Goal: Task Accomplishment & Management: Manage account settings

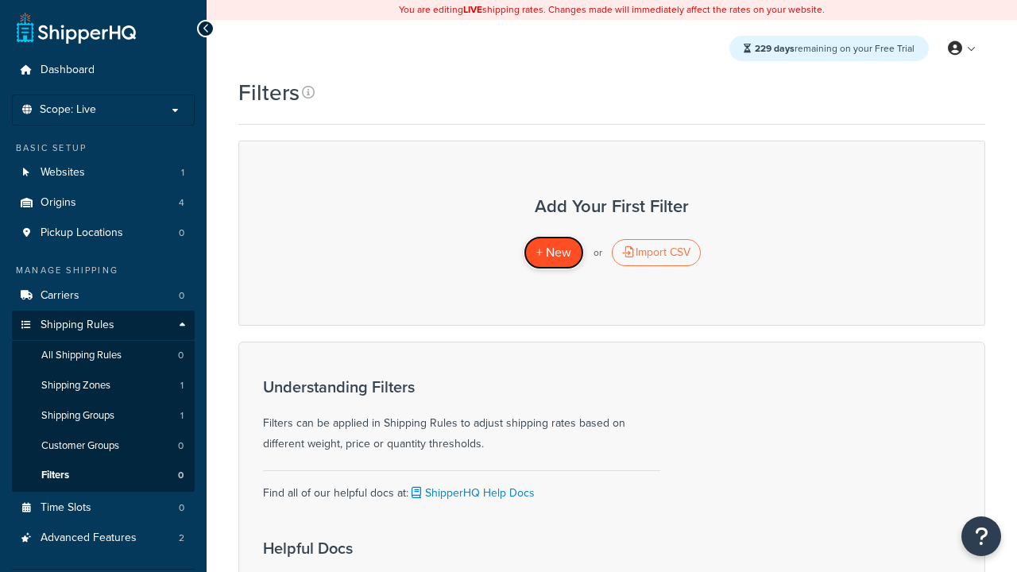
click at [553, 253] on span "+ New" at bounding box center [553, 252] width 35 height 18
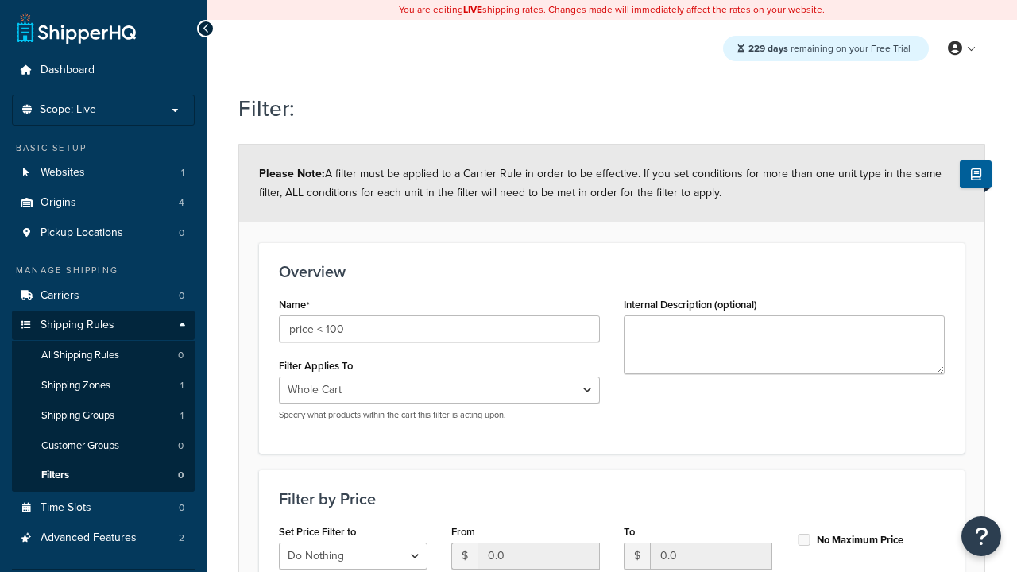
select select "range"
type input "price < 100"
type input "100"
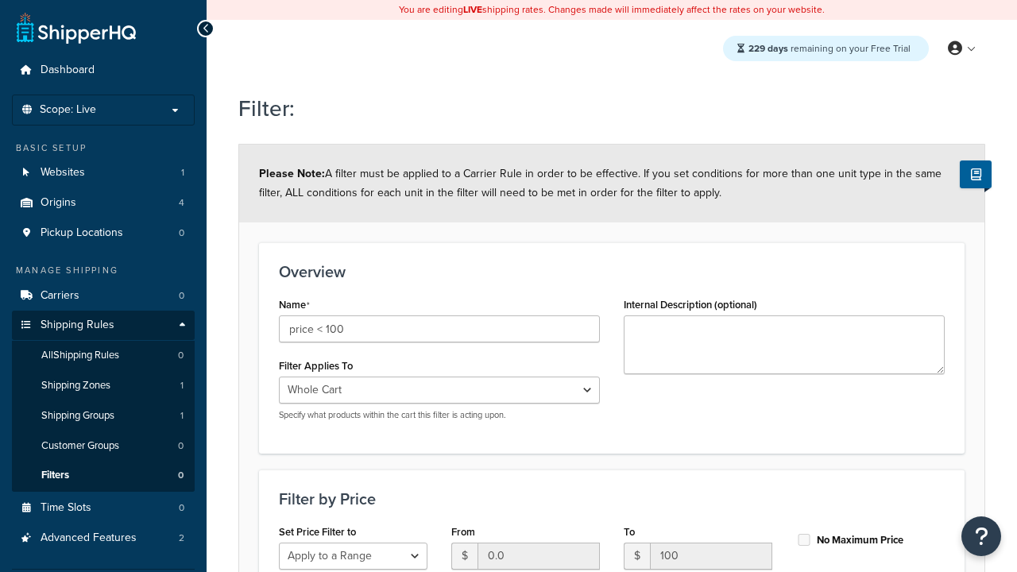
type input "100"
checkbox input "true"
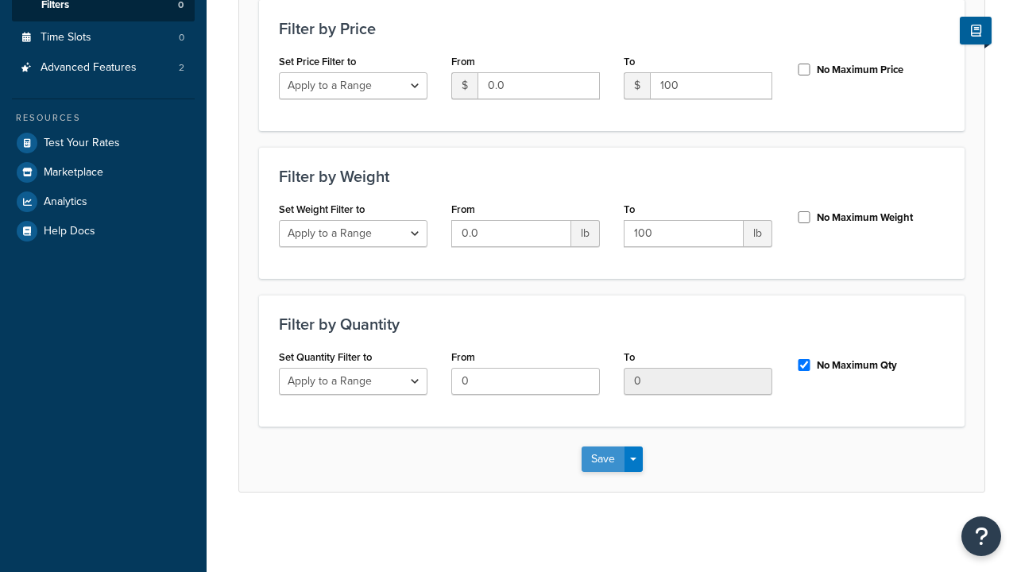
click at [602, 459] on button "Save" at bounding box center [603, 459] width 43 height 25
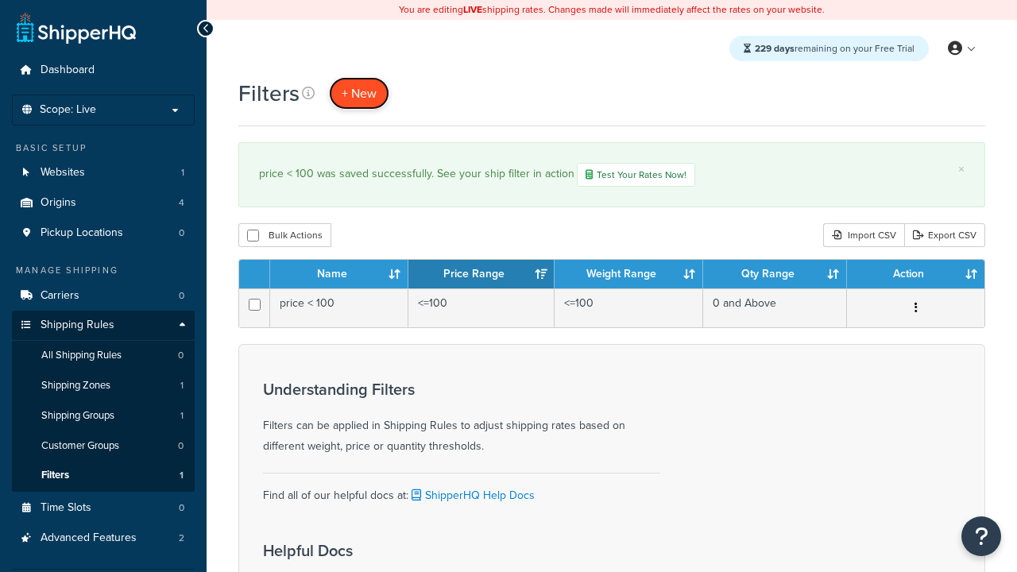
click at [359, 93] on span "+ New" at bounding box center [359, 93] width 35 height 18
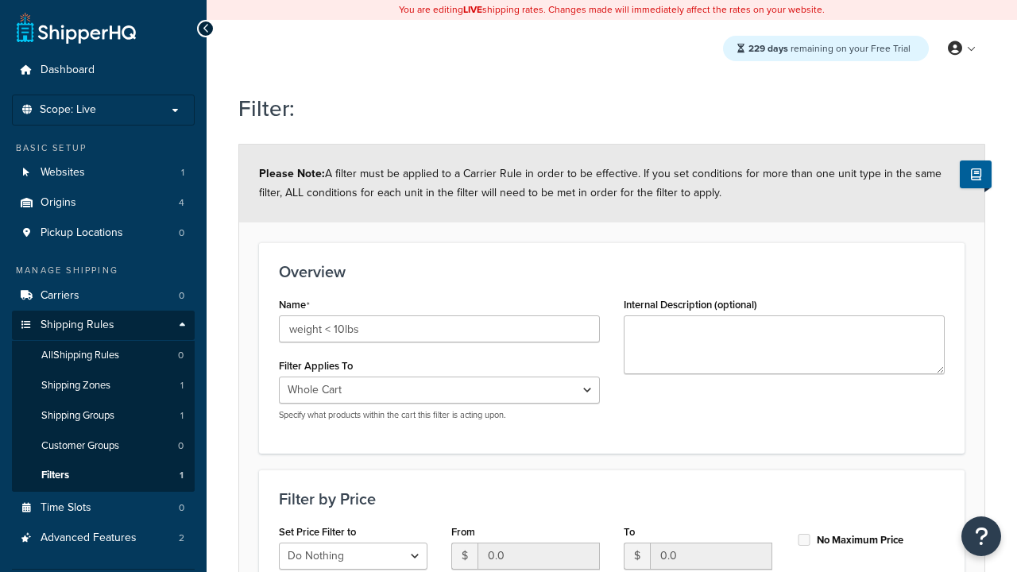
select select "range"
type input "weight < 10lbs"
type input "10"
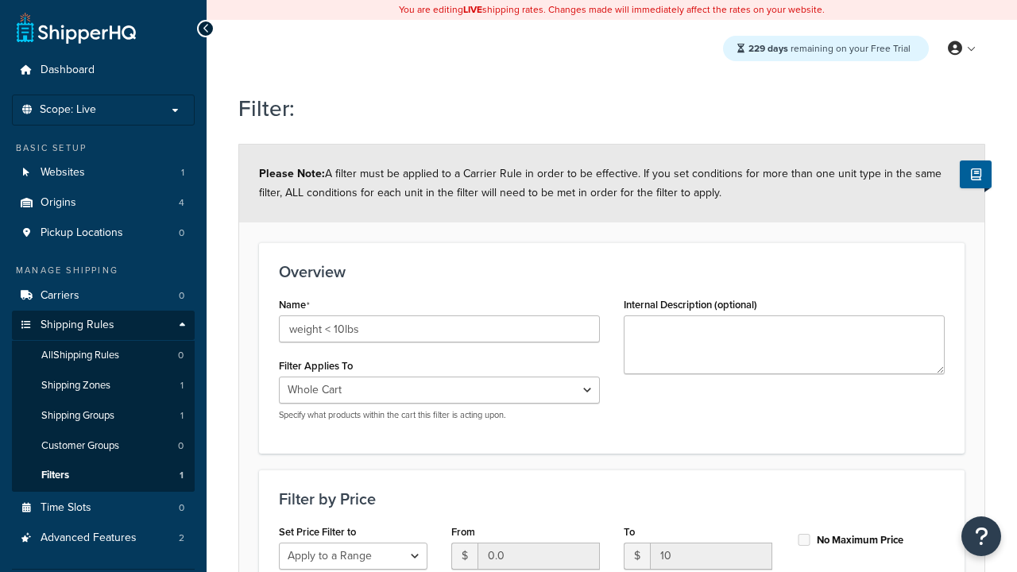
type input "10"
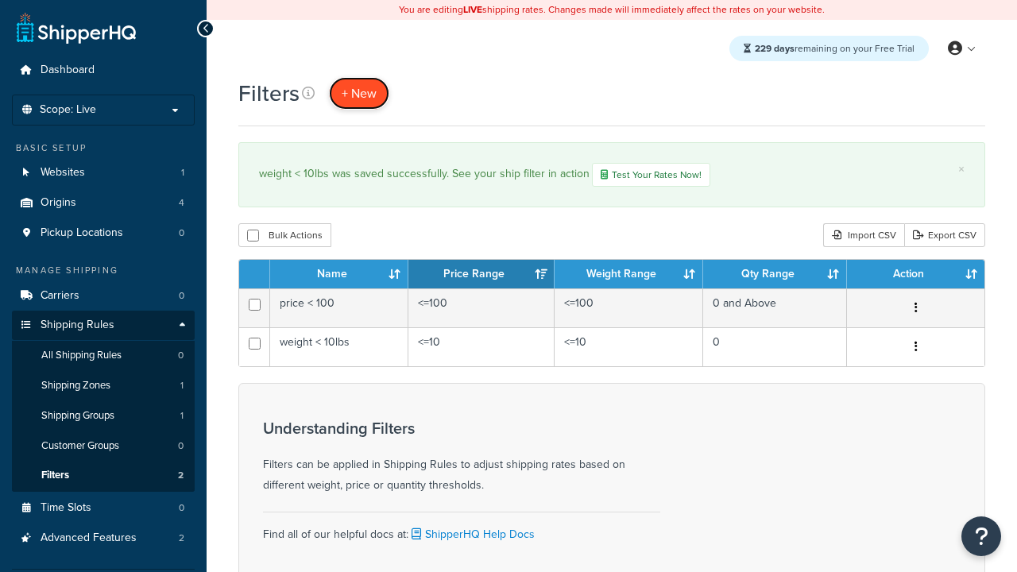
click at [359, 93] on span "+ New" at bounding box center [359, 93] width 35 height 18
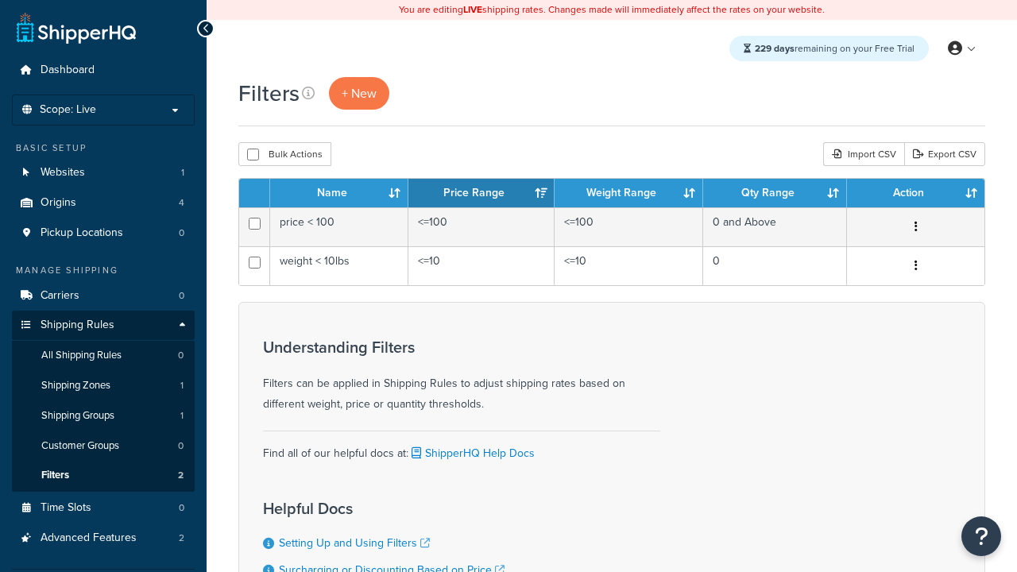
click at [339, 194] on th "Name" at bounding box center [339, 193] width 138 height 29
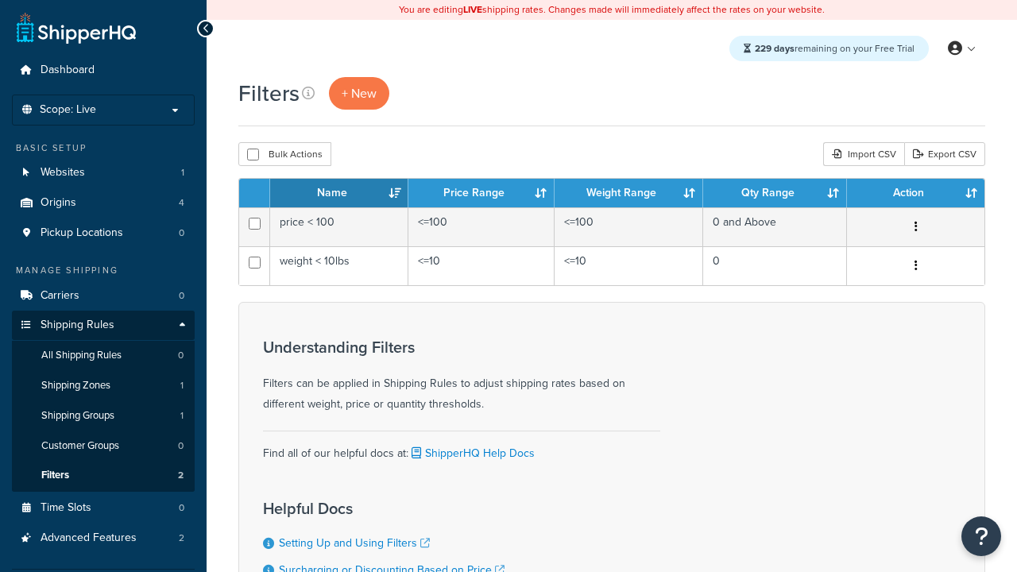
click at [339, 194] on th "Name" at bounding box center [339, 193] width 138 height 29
click at [482, 194] on th "Price Range" at bounding box center [482, 193] width 146 height 29
click at [629, 194] on th "Weight Range" at bounding box center [629, 193] width 149 height 29
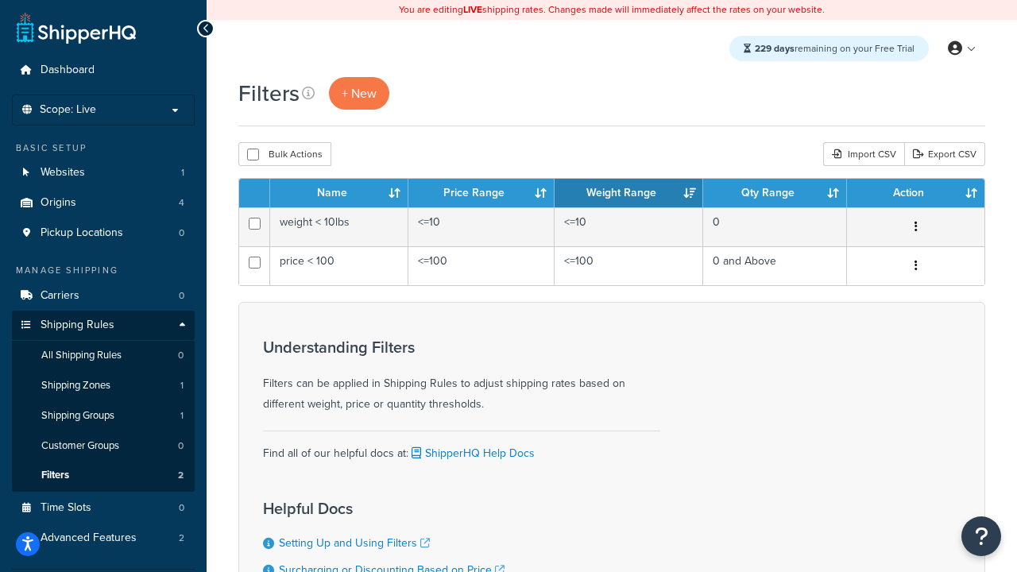
click at [629, 194] on th "Weight Range" at bounding box center [629, 193] width 149 height 29
click at [775, 194] on th "Qty Range" at bounding box center [775, 193] width 144 height 29
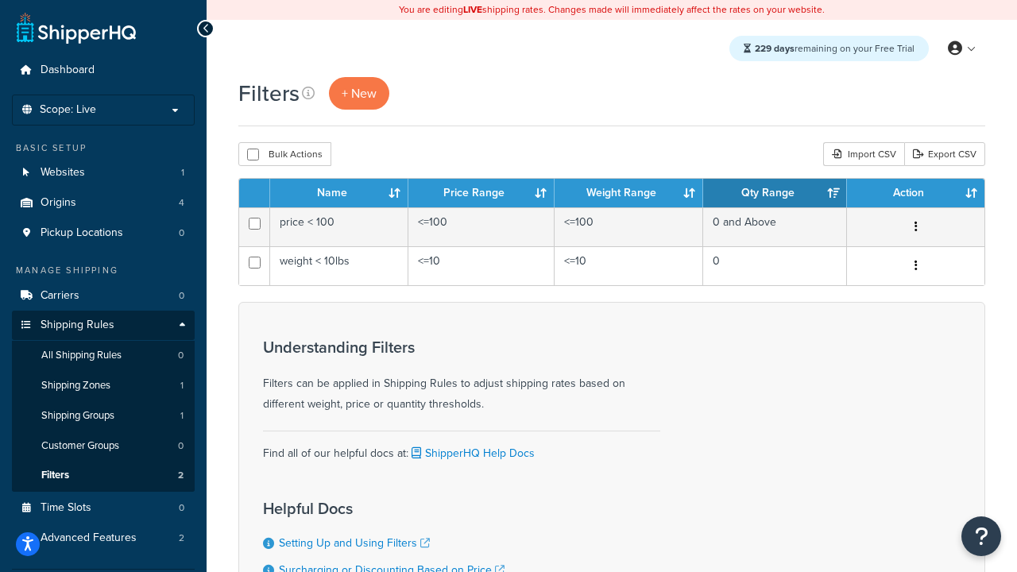
click at [916, 194] on th "Action" at bounding box center [915, 193] width 137 height 29
click at [308, 93] on icon at bounding box center [308, 93] width 13 height 13
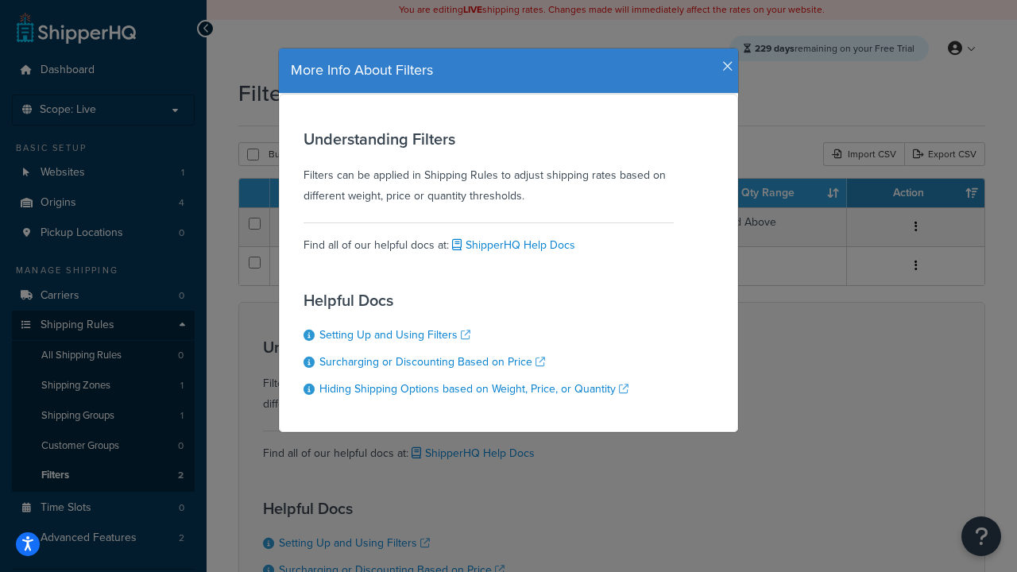
click at [724, 60] on icon "button" at bounding box center [727, 67] width 11 height 14
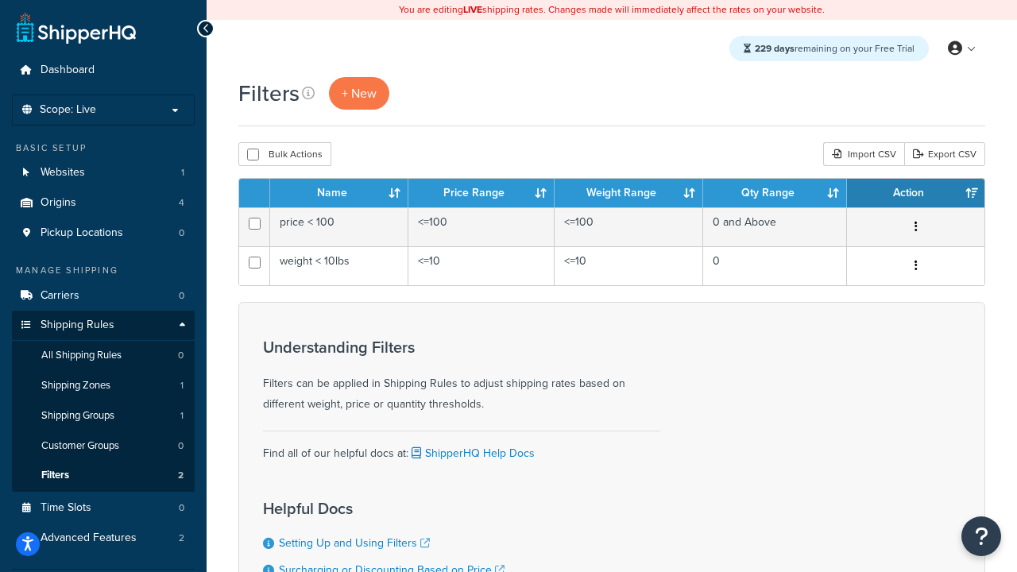
scroll to position [143, 0]
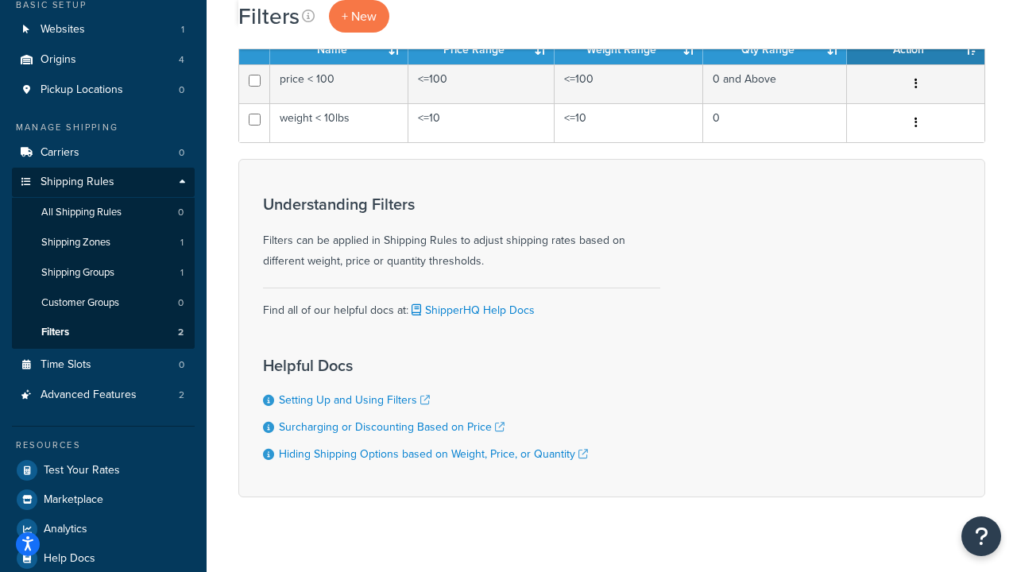
click at [285, 23] on button "Bulk Actions" at bounding box center [284, 11] width 93 height 24
checkbox input "true"
click at [428, 23] on button "Delete" at bounding box center [424, 11] width 55 height 24
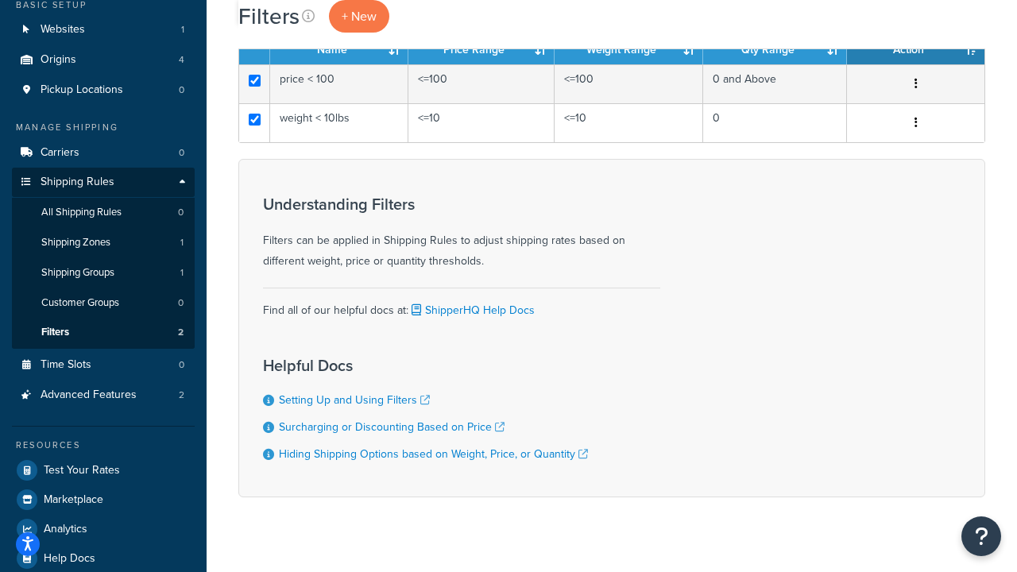
scroll to position [0, 0]
